Goal: Find specific page/section: Find specific page/section

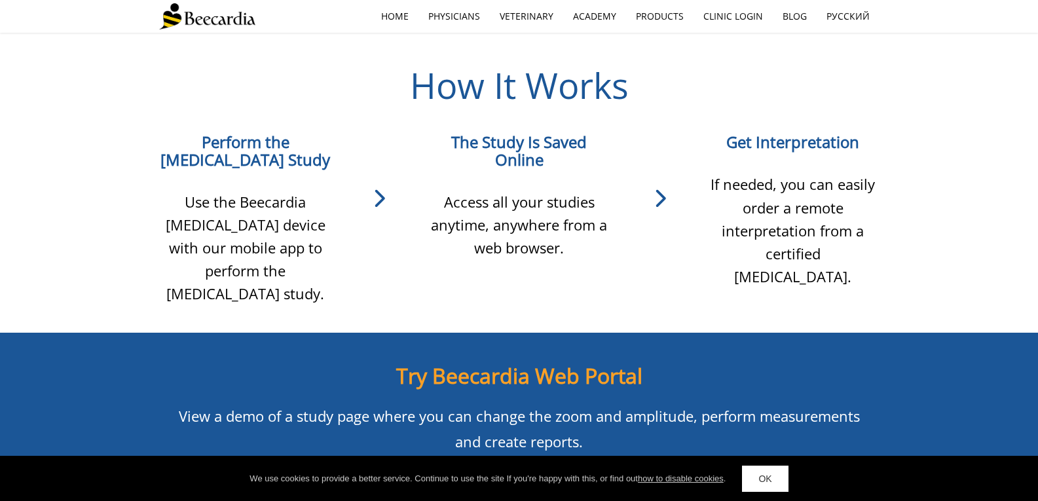
scroll to position [1244, 0]
